Goal: Task Accomplishment & Management: Manage account settings

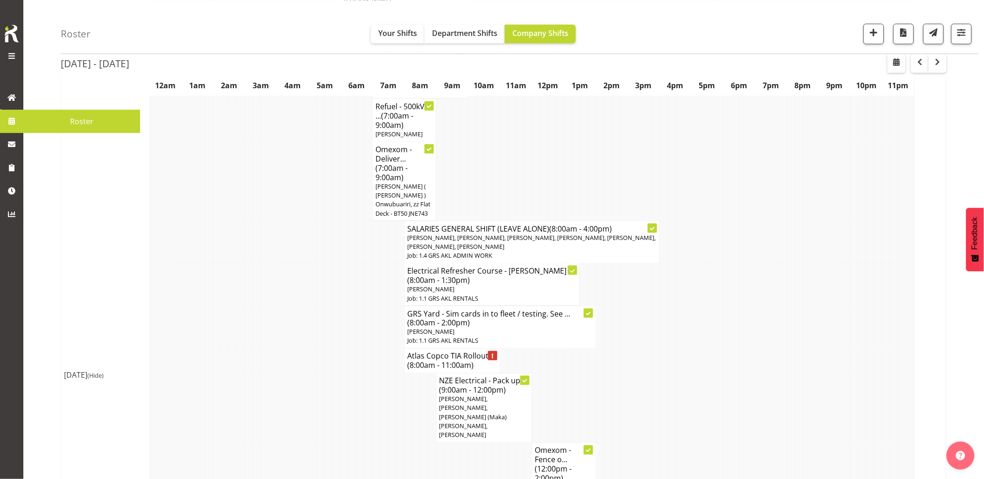
click at [261, 237] on td at bounding box center [265, 242] width 8 height 42
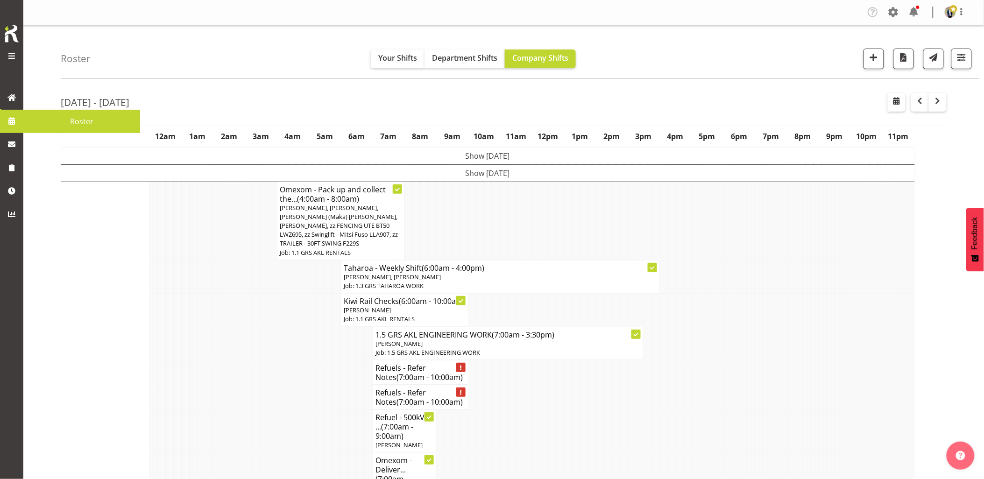
click at [491, 209] on td at bounding box center [488, 221] width 8 height 78
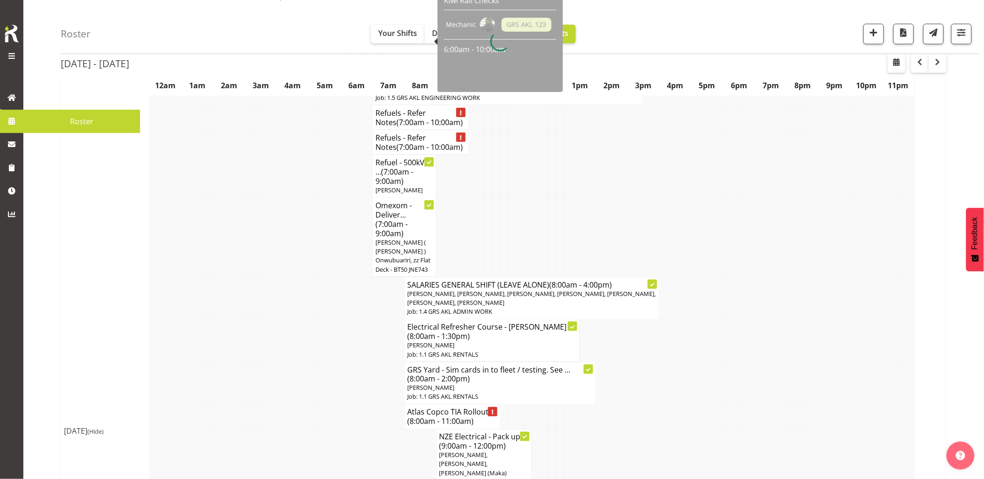
scroll to position [311, 0]
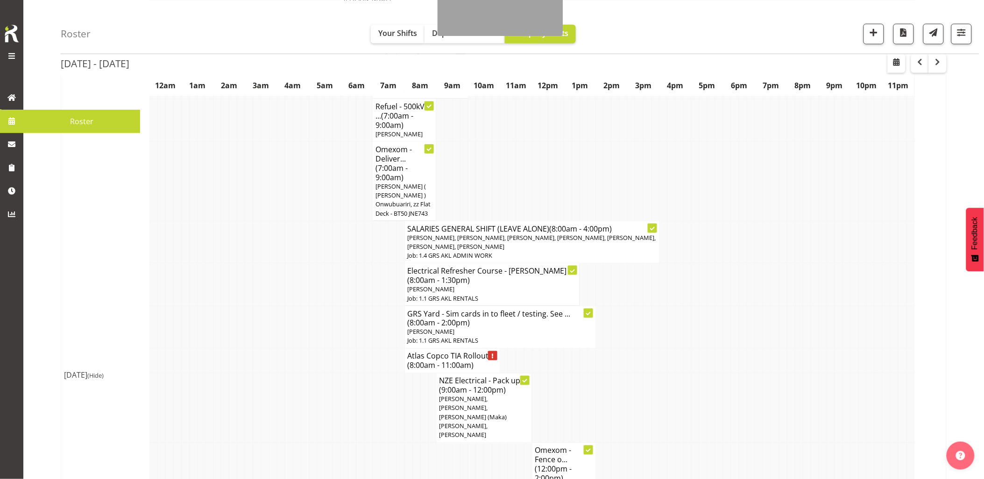
click at [306, 319] on td at bounding box center [305, 327] width 8 height 42
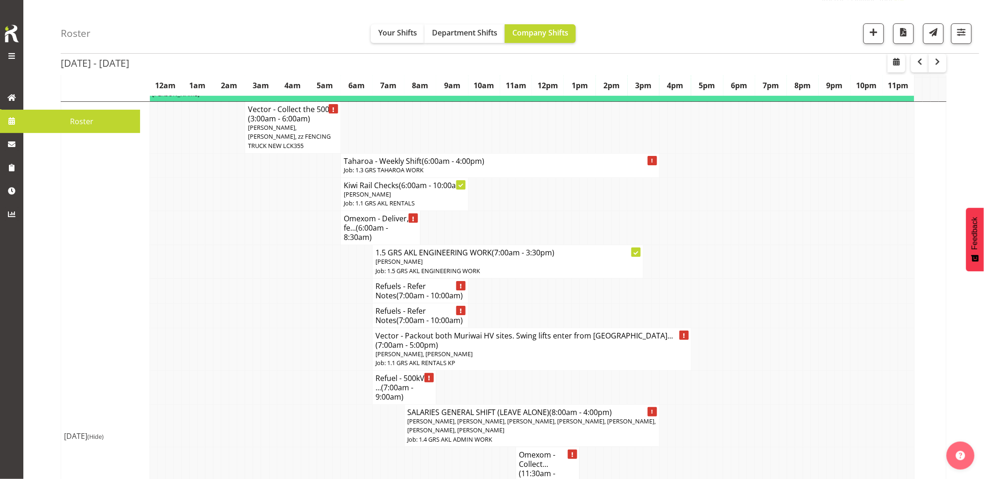
click at [269, 371] on td at bounding box center [273, 388] width 8 height 34
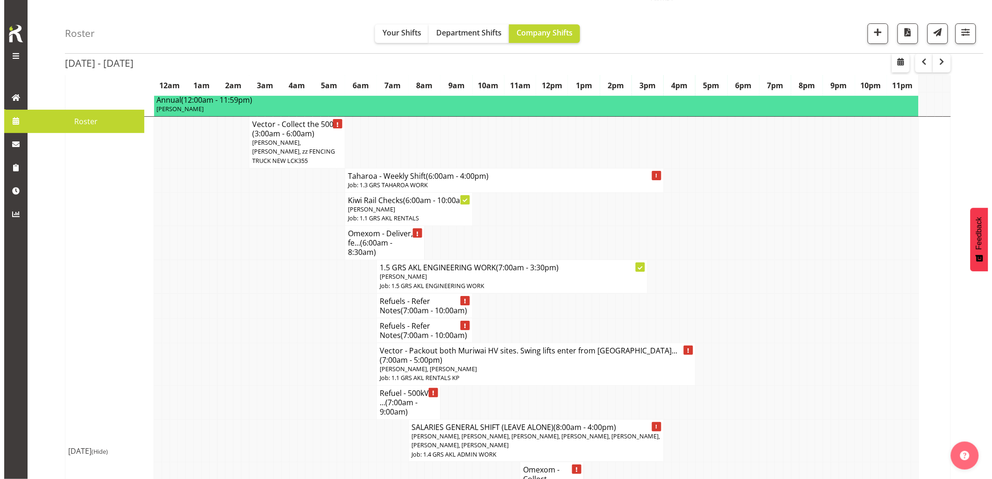
scroll to position [934, 0]
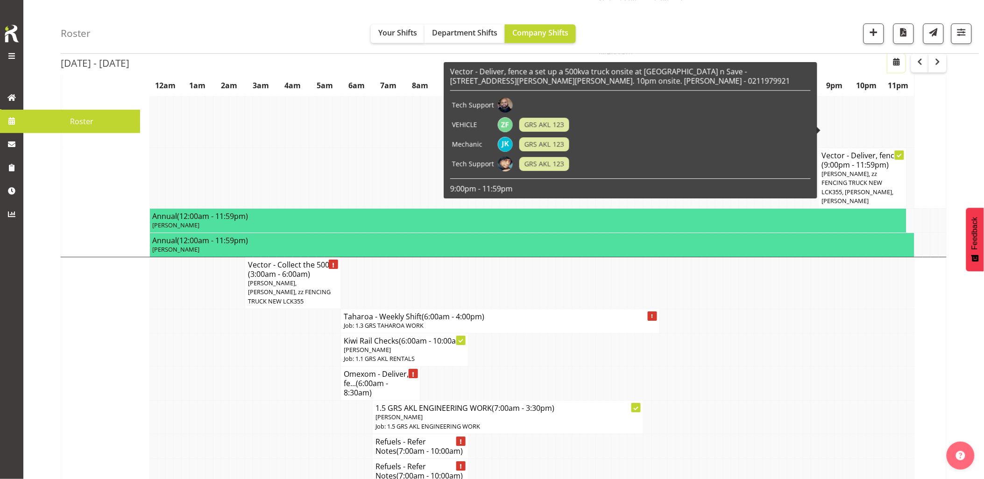
click at [893, 68] on button "button" at bounding box center [896, 63] width 18 height 19
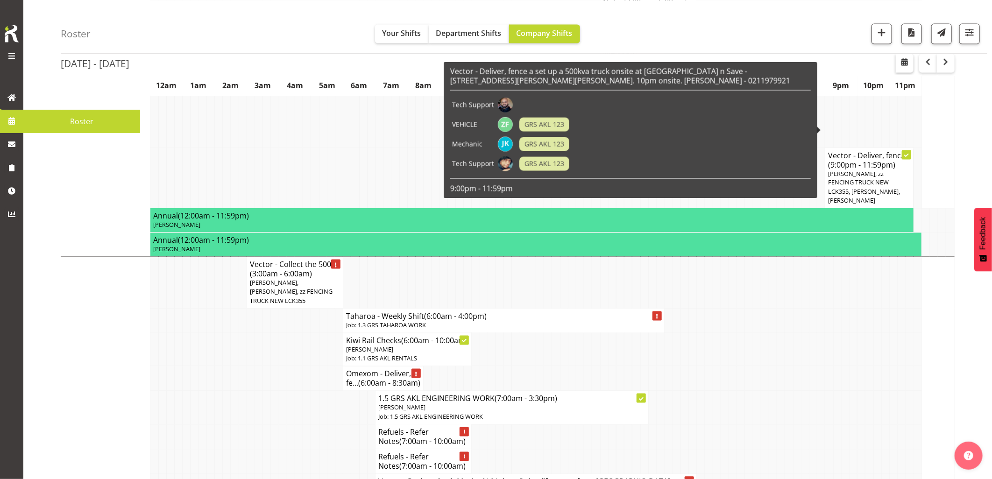
select select "8"
select select "2025"
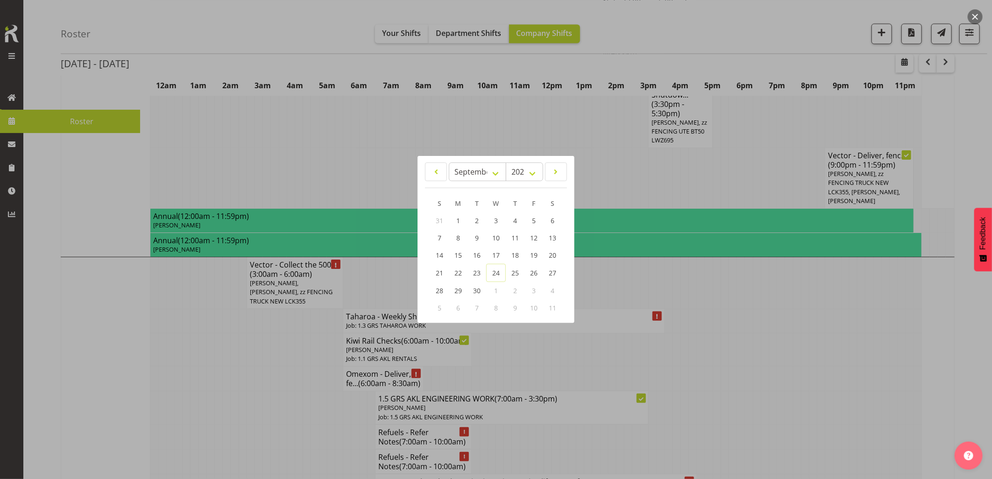
drag, startPoint x: 862, startPoint y: 285, endPoint x: 867, endPoint y: 271, distance: 14.3
click at [862, 285] on div at bounding box center [496, 239] width 992 height 479
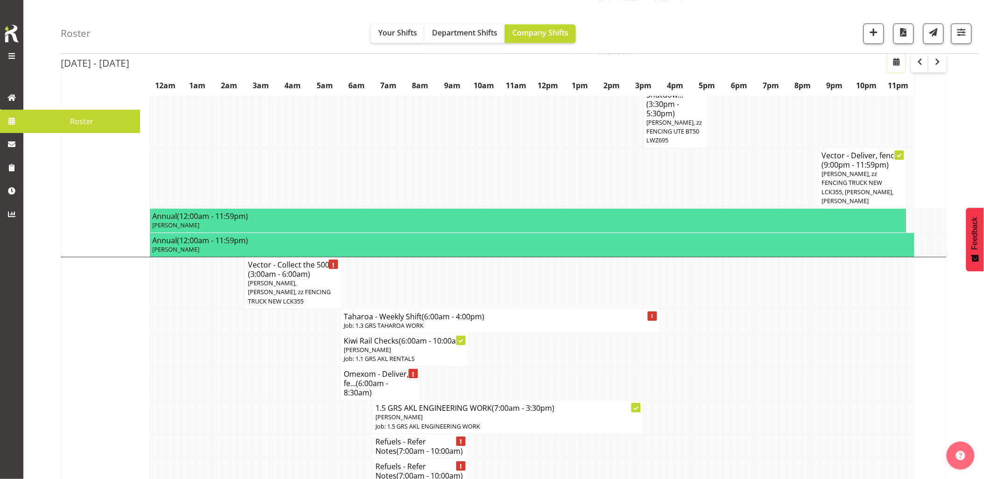
click at [895, 69] on button "button" at bounding box center [896, 63] width 18 height 19
select select "8"
select select "2025"
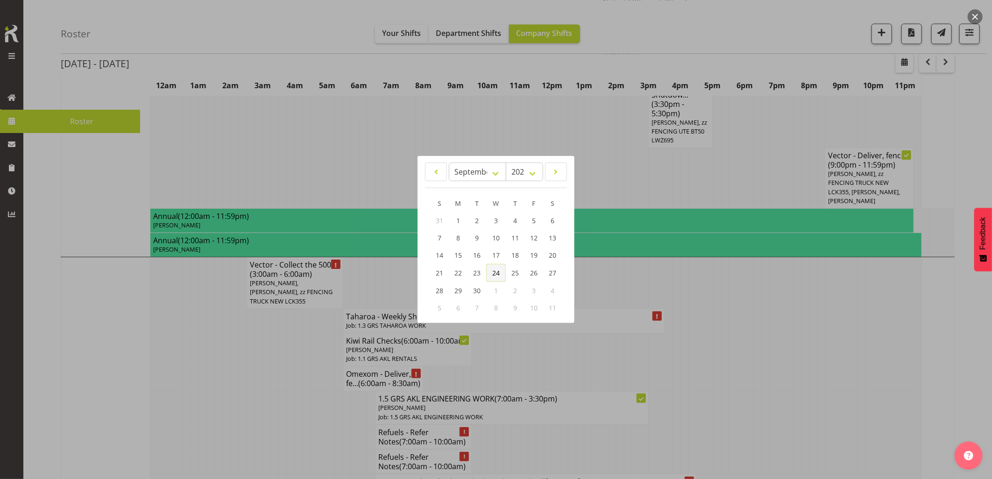
click at [497, 275] on span "24" at bounding box center [495, 272] width 7 height 9
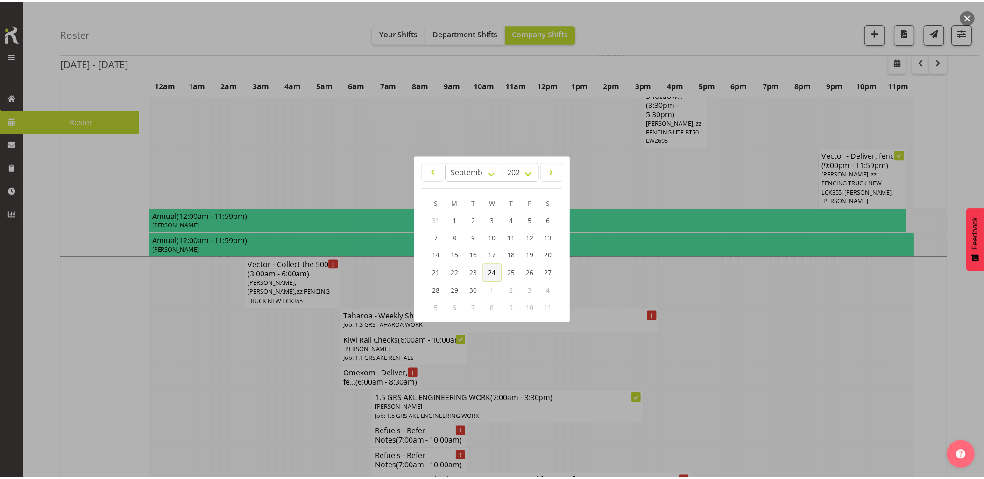
scroll to position [0, 0]
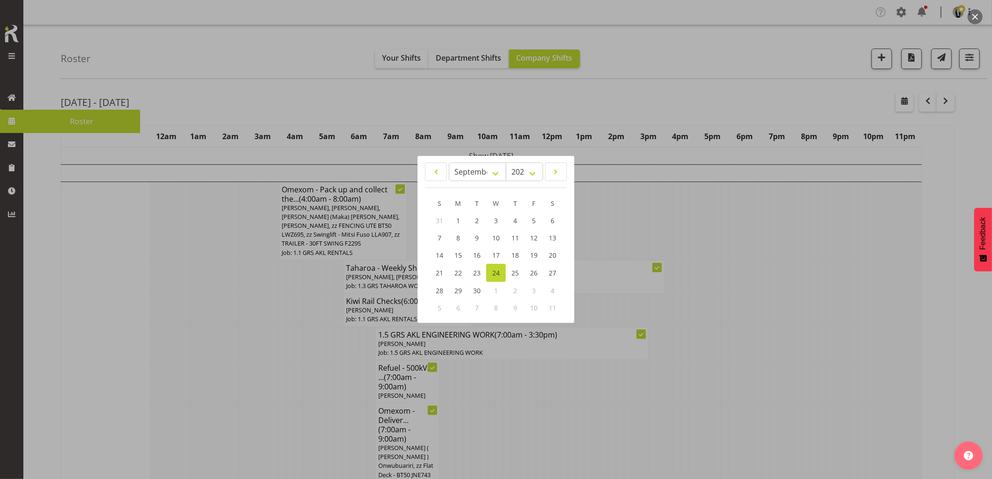
click at [263, 82] on div at bounding box center [496, 239] width 992 height 479
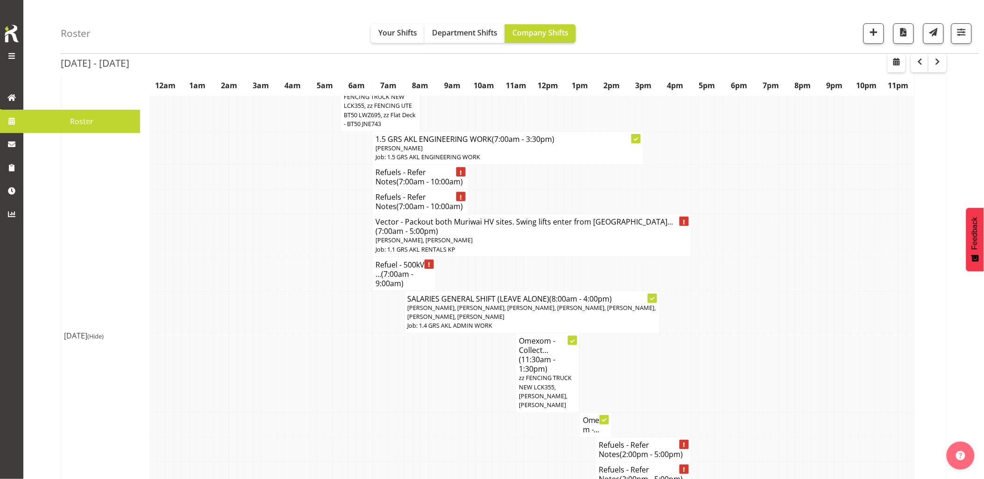
scroll to position [1141, 0]
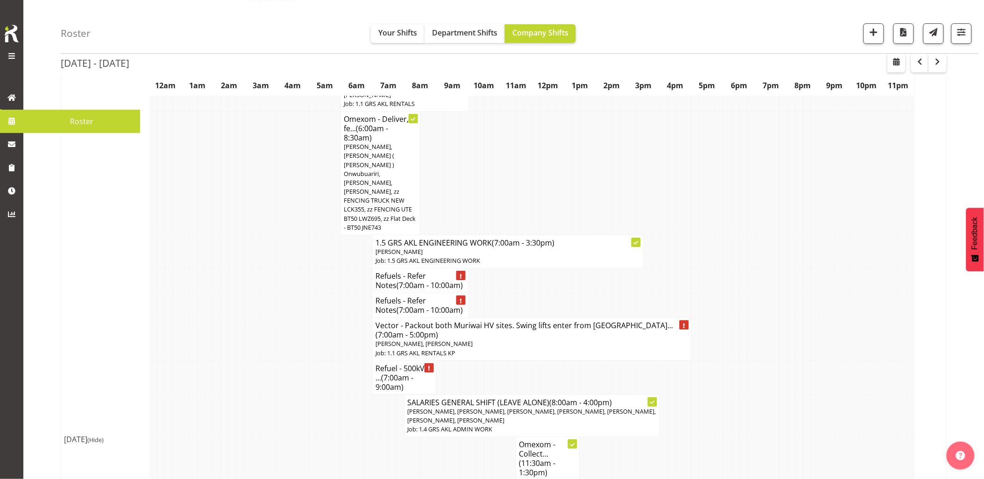
click at [236, 360] on td at bounding box center [233, 377] width 8 height 34
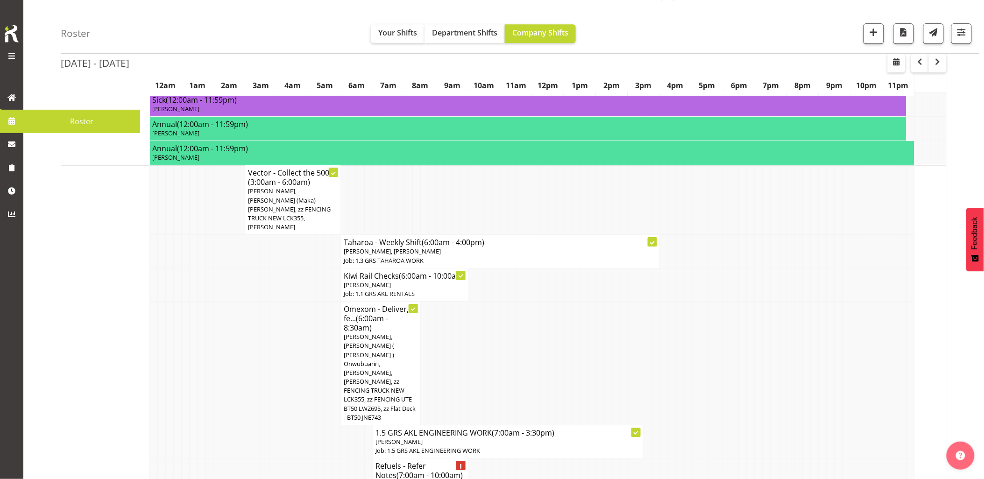
scroll to position [934, 0]
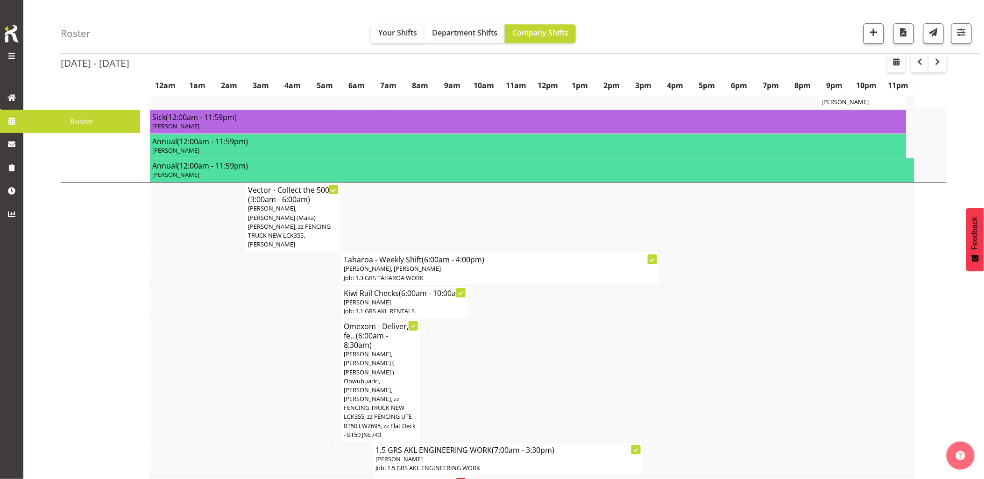
click at [268, 349] on td at bounding box center [265, 381] width 8 height 124
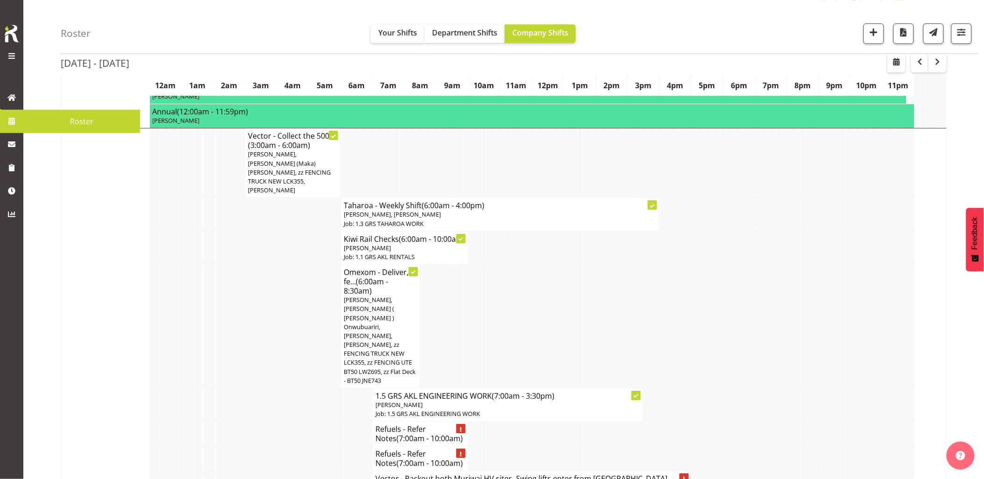
scroll to position [1037, 0]
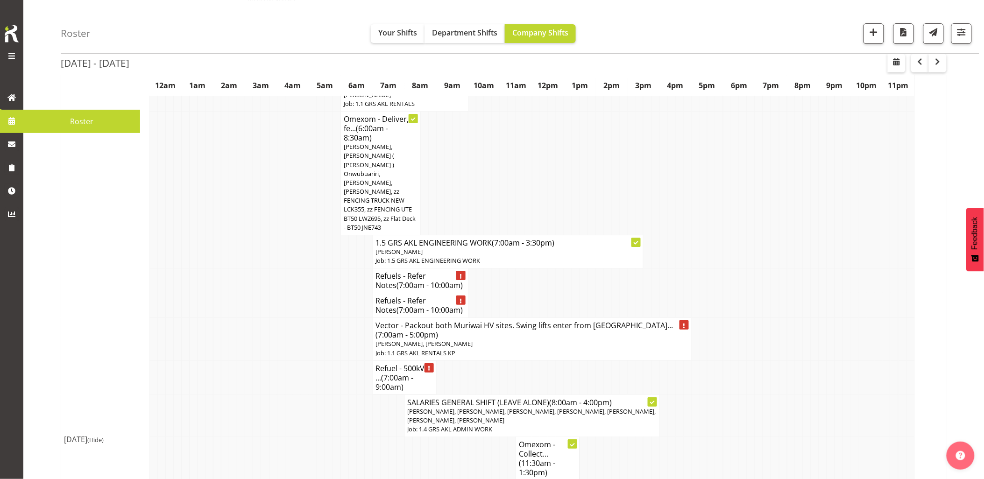
click at [353, 437] on td at bounding box center [353, 476] width 8 height 79
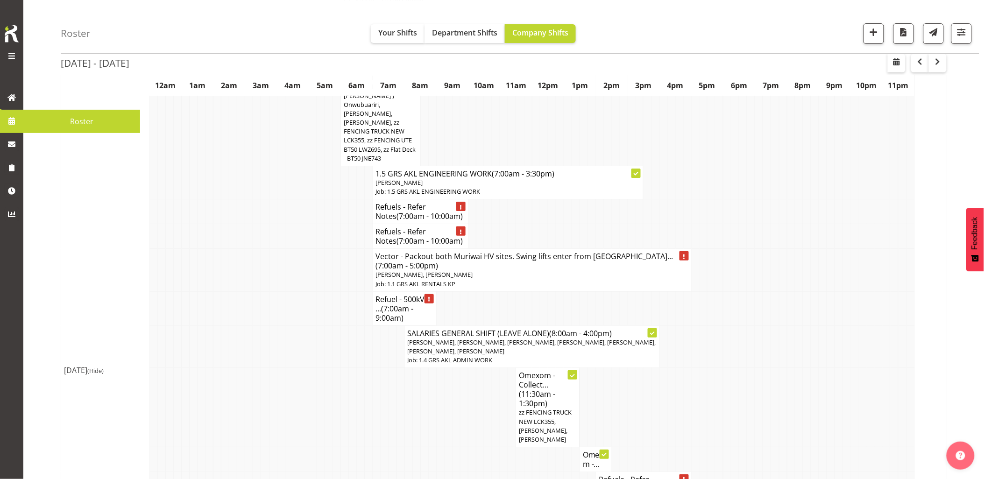
scroll to position [1193, 0]
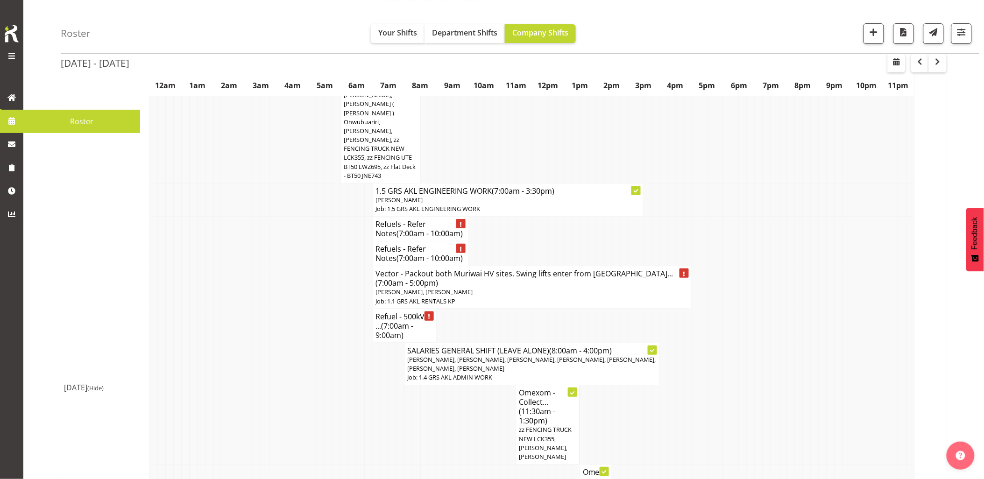
click at [385, 465] on td at bounding box center [384, 477] width 8 height 25
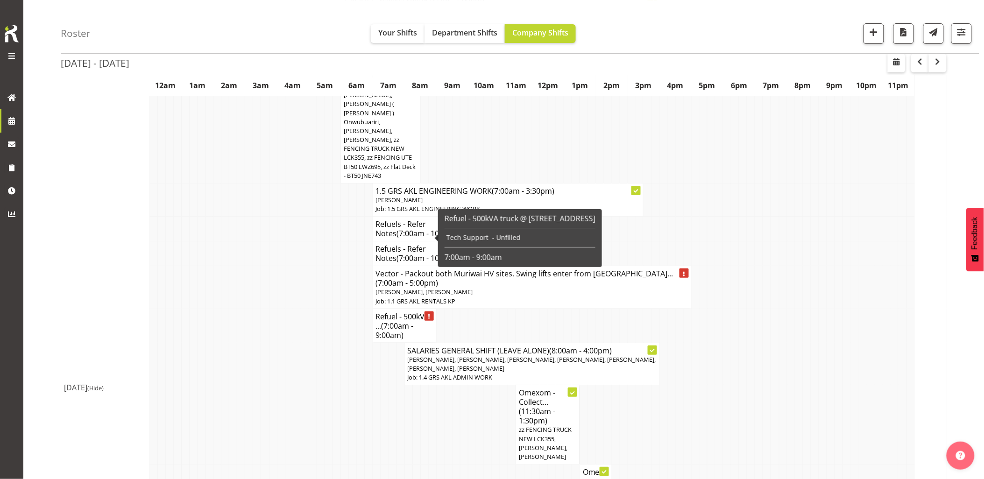
click at [288, 343] on td at bounding box center [289, 364] width 8 height 42
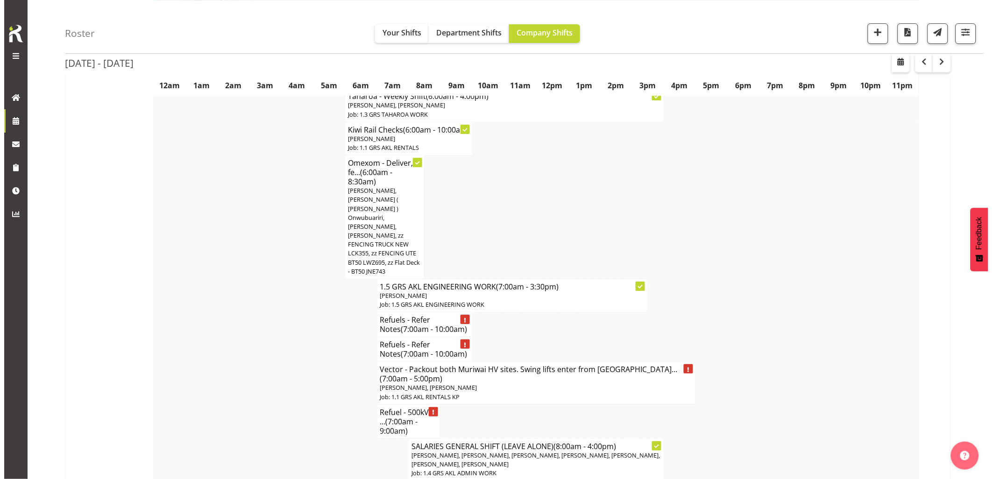
scroll to position [1037, 0]
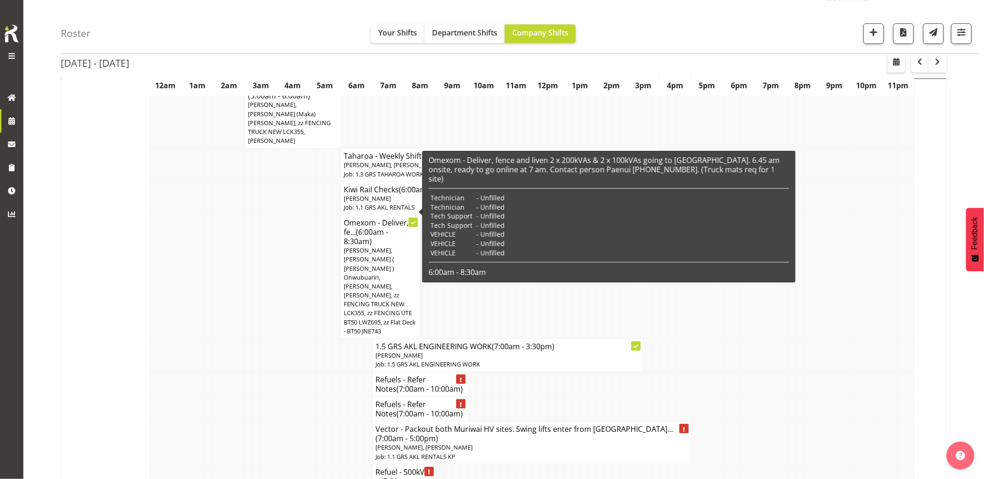
click at [372, 246] on p "[PERSON_NAME], [PERSON_NAME] ( [PERSON_NAME] ) Onwubuariri, [PERSON_NAME], [PER…" at bounding box center [381, 291] width 74 height 90
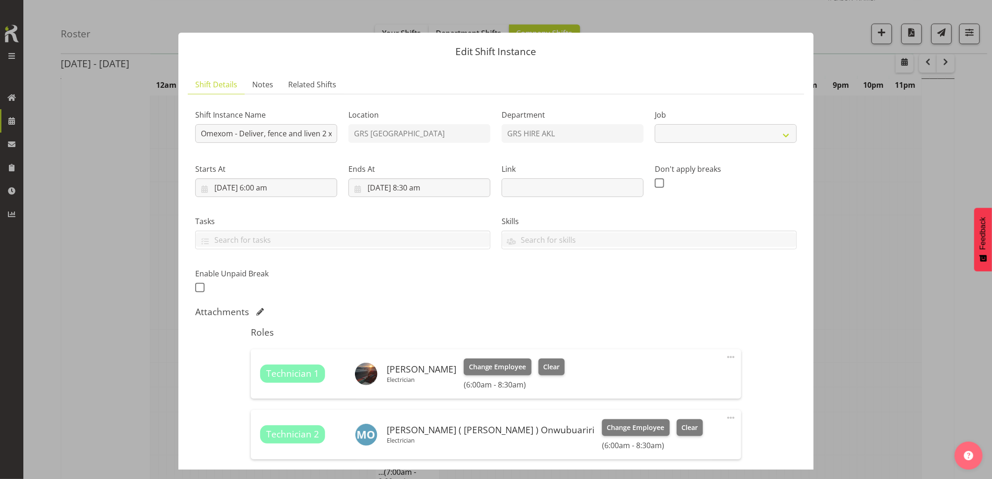
select select "7504"
click at [324, 132] on input "Omexom - Deliver, fence and liven 2 x 200kVAs & 2 x 100kVAs going to [GEOGRAPHI…" at bounding box center [266, 133] width 142 height 19
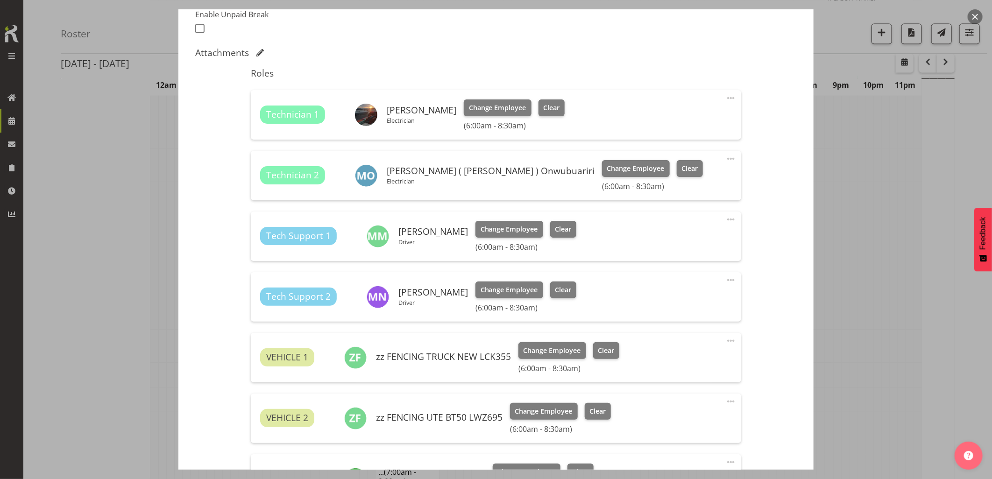
scroll to position [419, 0]
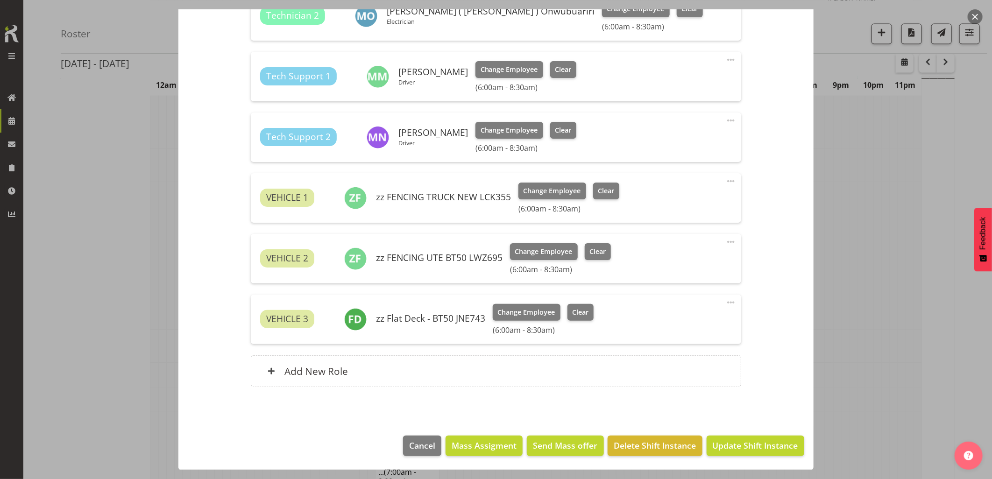
type input "Omexom - Deliver, fence and liven 3 x 200kVAs & 1 x 100kVAs going to [GEOGRAPHI…"
click at [739, 456] on footer "Cancel Mass Assigment Send Mass offer Delete Shift Instance Update Shift Instan…" at bounding box center [495, 448] width 635 height 44
click at [746, 449] on span "Update Shift Instance" at bounding box center [754, 445] width 85 height 12
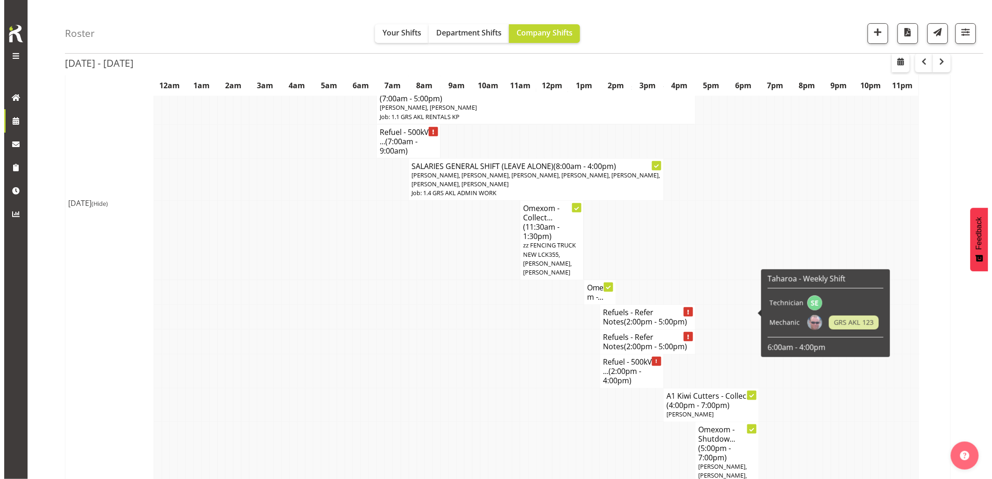
scroll to position [1452, 0]
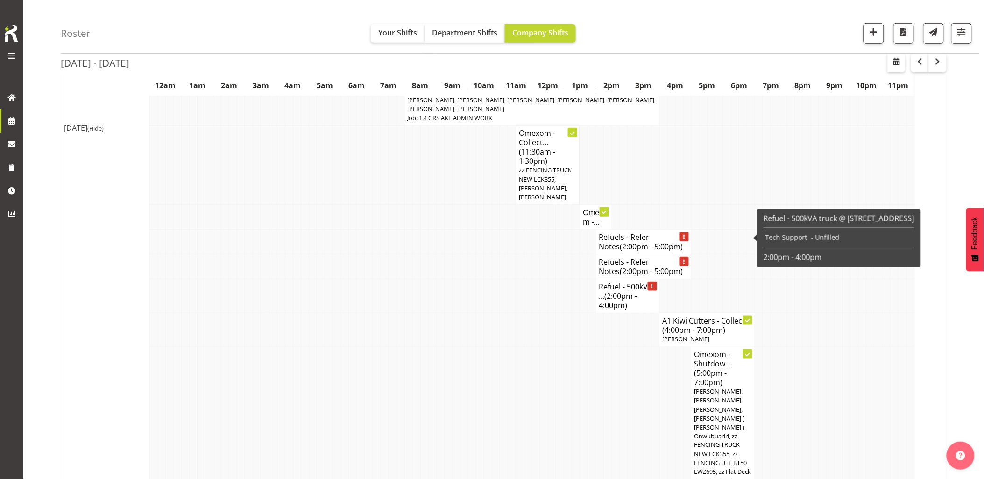
click at [487, 347] on td at bounding box center [488, 418] width 8 height 142
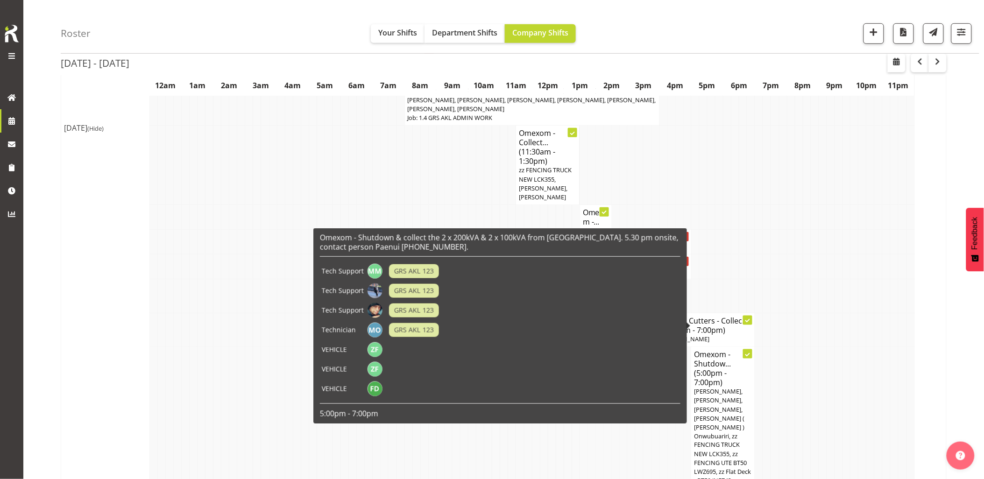
click at [725, 387] on span "[PERSON_NAME], [PERSON_NAME], [PERSON_NAME], [PERSON_NAME] ( [PERSON_NAME] ) On…" at bounding box center [722, 436] width 57 height 98
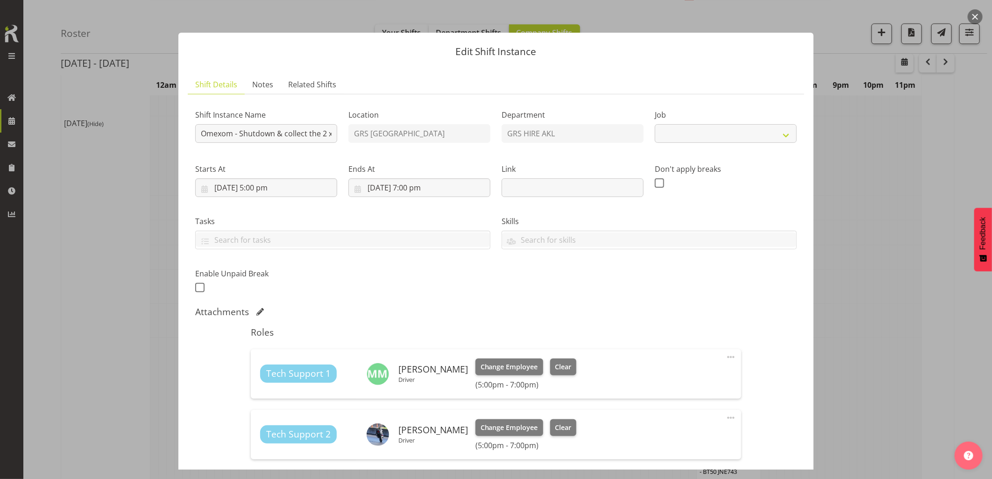
select select "7504"
drag, startPoint x: 303, startPoint y: 131, endPoint x: 285, endPoint y: 129, distance: 17.8
click at [310, 129] on input "Omexom - Shutdown & collect the 2 x 200kVA & 2 x 100kVA from [GEOGRAPHIC_DATA].…" at bounding box center [266, 133] width 142 height 19
click at [268, 134] on input "Omexom - Shutdown & collect the 2 x 200kVA & 2 x 100kVA from [GEOGRAPHIC_DATA].…" at bounding box center [266, 133] width 142 height 19
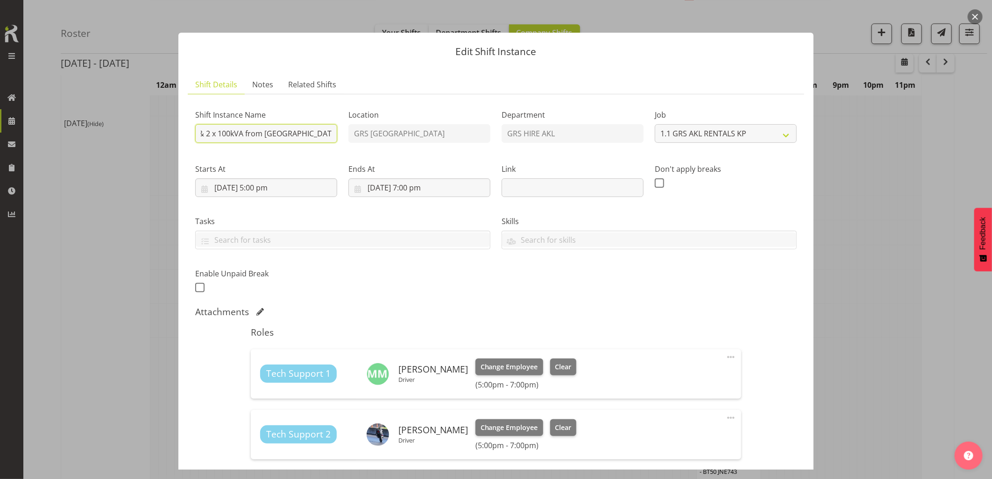
drag, startPoint x: 252, startPoint y: 136, endPoint x: 218, endPoint y: 136, distance: 34.1
click at [218, 136] on input "Omexom - Shutdown & collect the 2 x 200kVA & 2 x 100kVA from [GEOGRAPHIC_DATA].…" at bounding box center [266, 133] width 142 height 19
click at [208, 135] on input "Omexom - Shutdown & collect the 2 x 200kVA & 2 x 100kVA from [GEOGRAPHIC_DATA].…" at bounding box center [266, 133] width 142 height 19
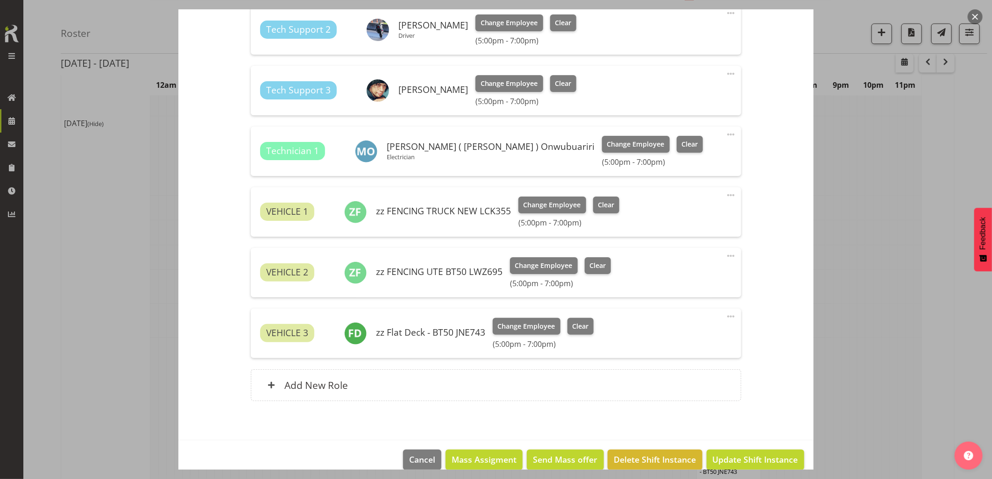
scroll to position [419, 0]
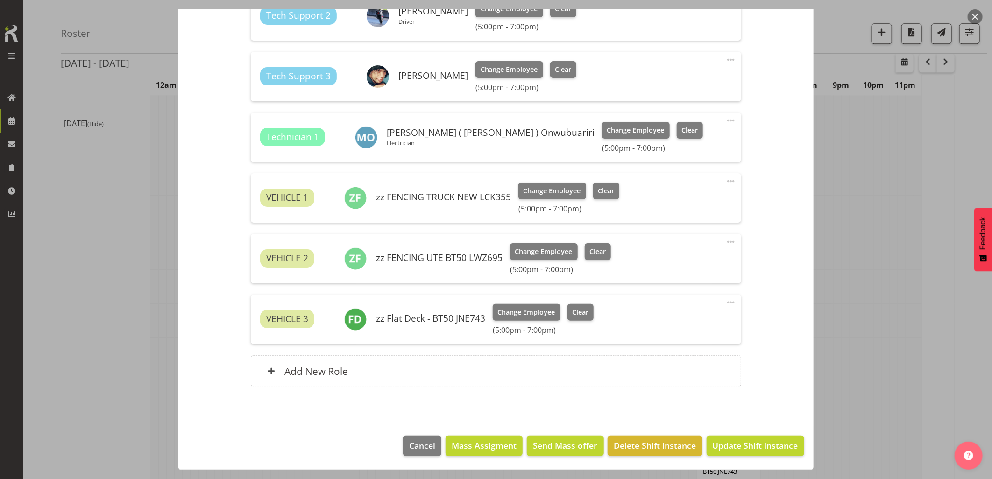
type input "Omexom - Shutdown & collect the 3 x 200kVA & 1 x 100kVA from [GEOGRAPHIC_DATA].…"
click at [739, 447] on span "Update Shift Instance" at bounding box center [754, 445] width 85 height 12
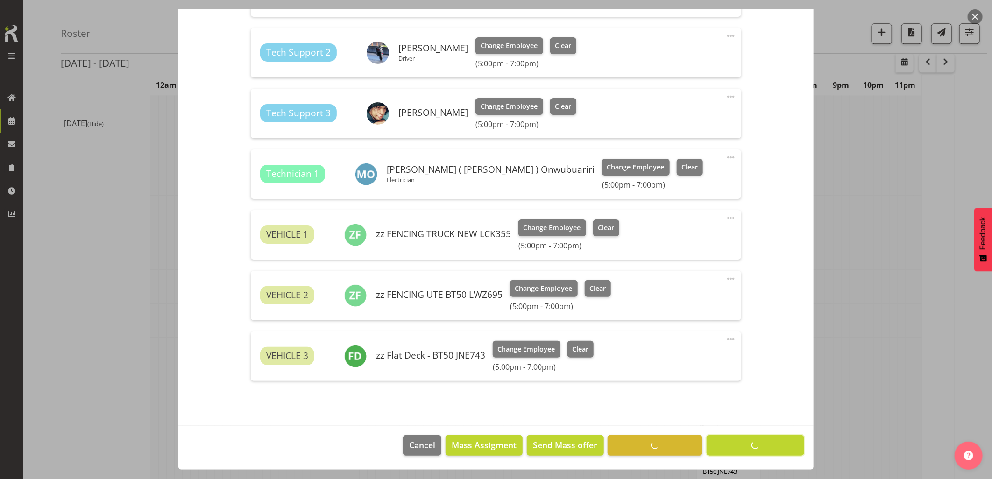
scroll to position [381, 0]
